Goal: Information Seeking & Learning: Learn about a topic

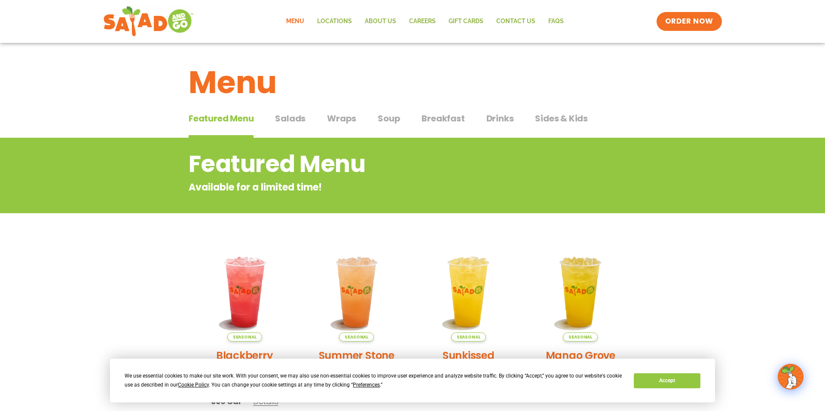
click at [344, 121] on span "Wraps" at bounding box center [341, 118] width 29 height 13
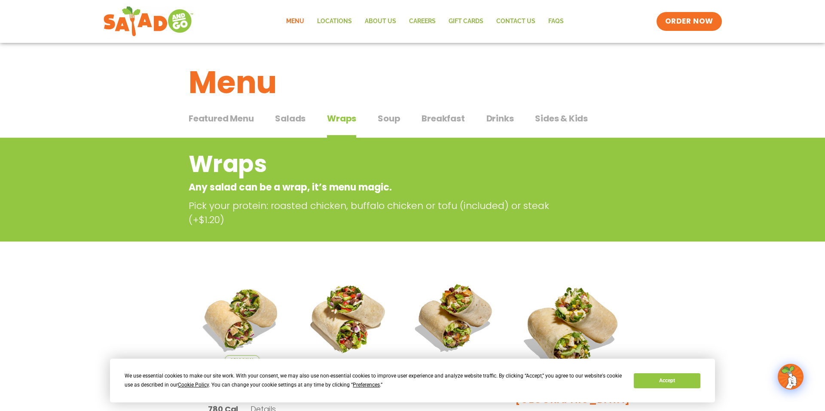
click at [430, 119] on span "Breakfast" at bounding box center [442, 118] width 43 height 13
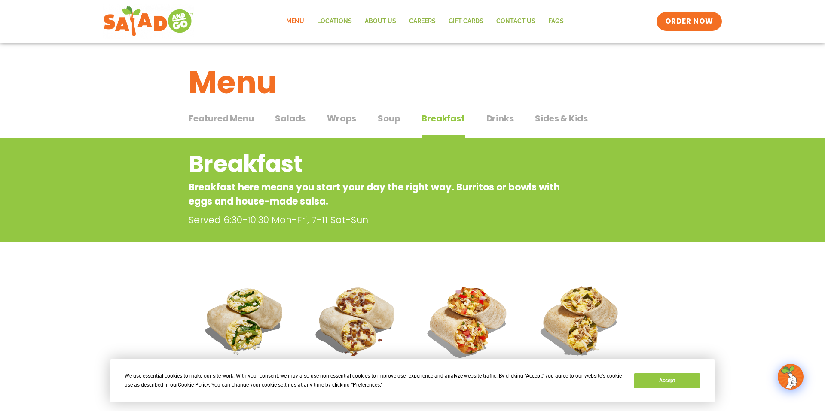
click at [396, 119] on span "Soup" at bounding box center [389, 118] width 22 height 13
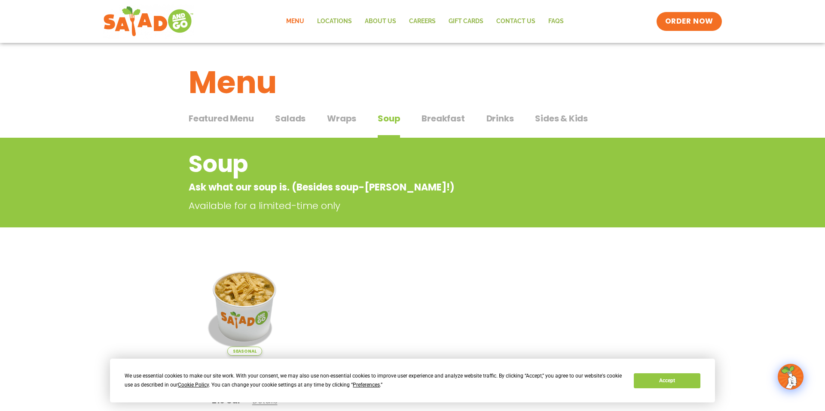
click at [359, 122] on div "Featured Menu Featured Menu Salads Salads Wraps Wraps Soup Soup Breakfast Break…" at bounding box center [413, 123] width 448 height 29
click at [344, 121] on span "Wraps" at bounding box center [341, 118] width 29 height 13
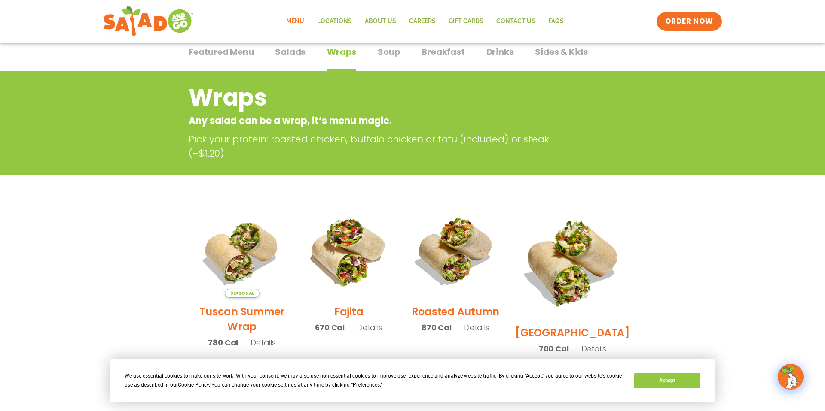
scroll to position [10, 0]
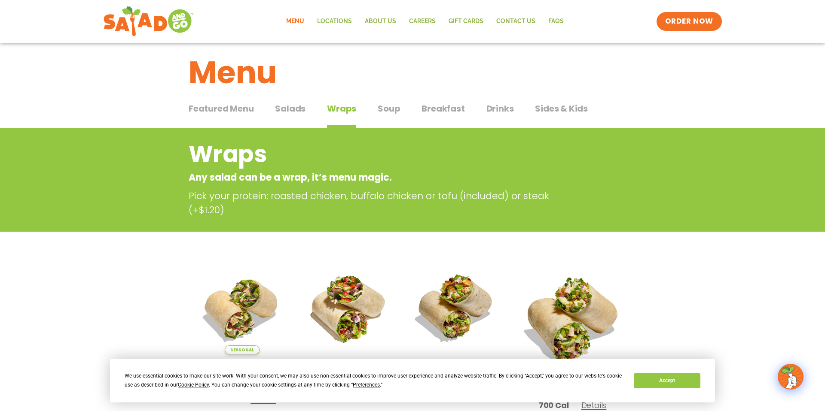
click at [280, 111] on span "Salads" at bounding box center [290, 108] width 30 height 13
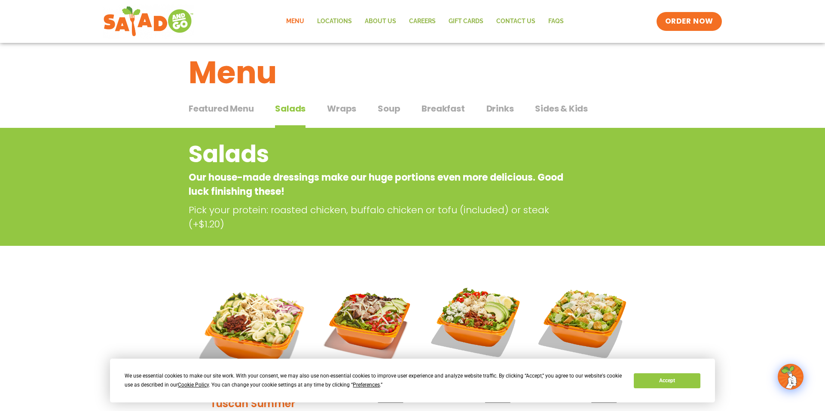
click at [225, 114] on span "Featured Menu" at bounding box center [221, 108] width 65 height 13
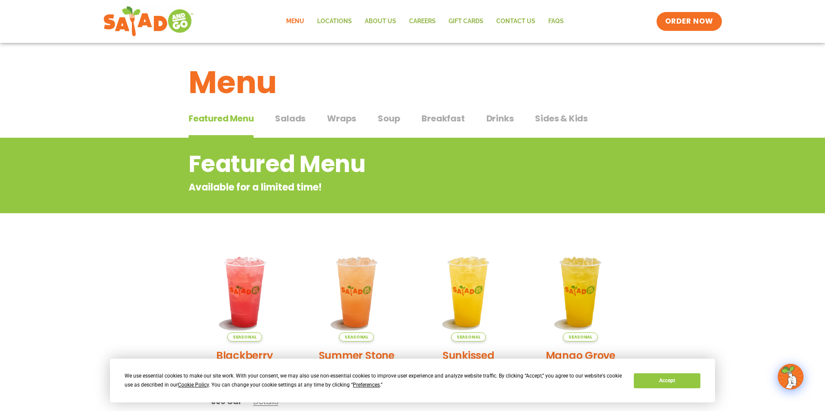
click at [297, 116] on span "Salads" at bounding box center [290, 118] width 30 height 13
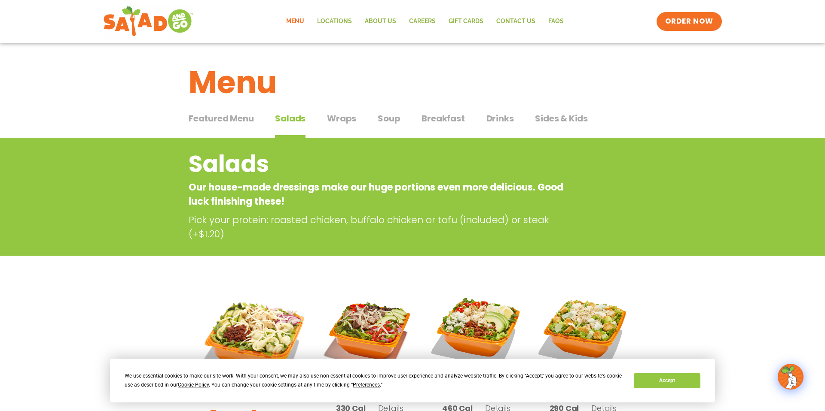
click at [327, 119] on span "Wraps" at bounding box center [341, 118] width 29 height 13
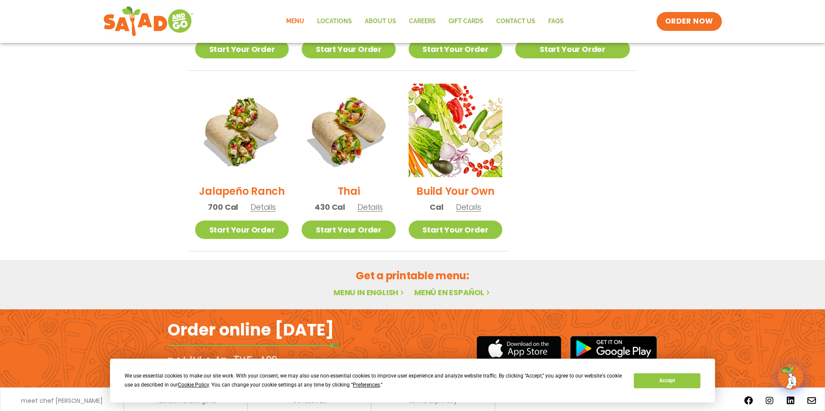
scroll to position [594, 0]
